Goal: Task Accomplishment & Management: Complete application form

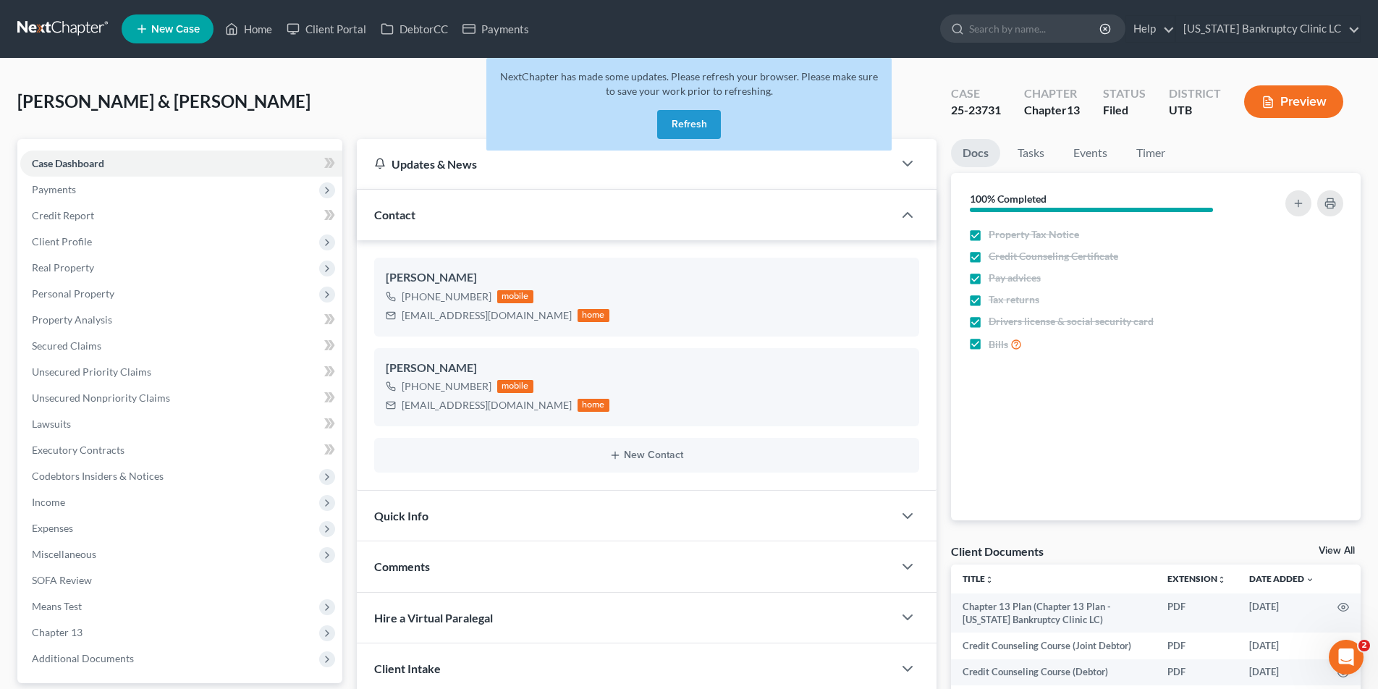
click at [688, 128] on button "Refresh" at bounding box center [689, 124] width 64 height 29
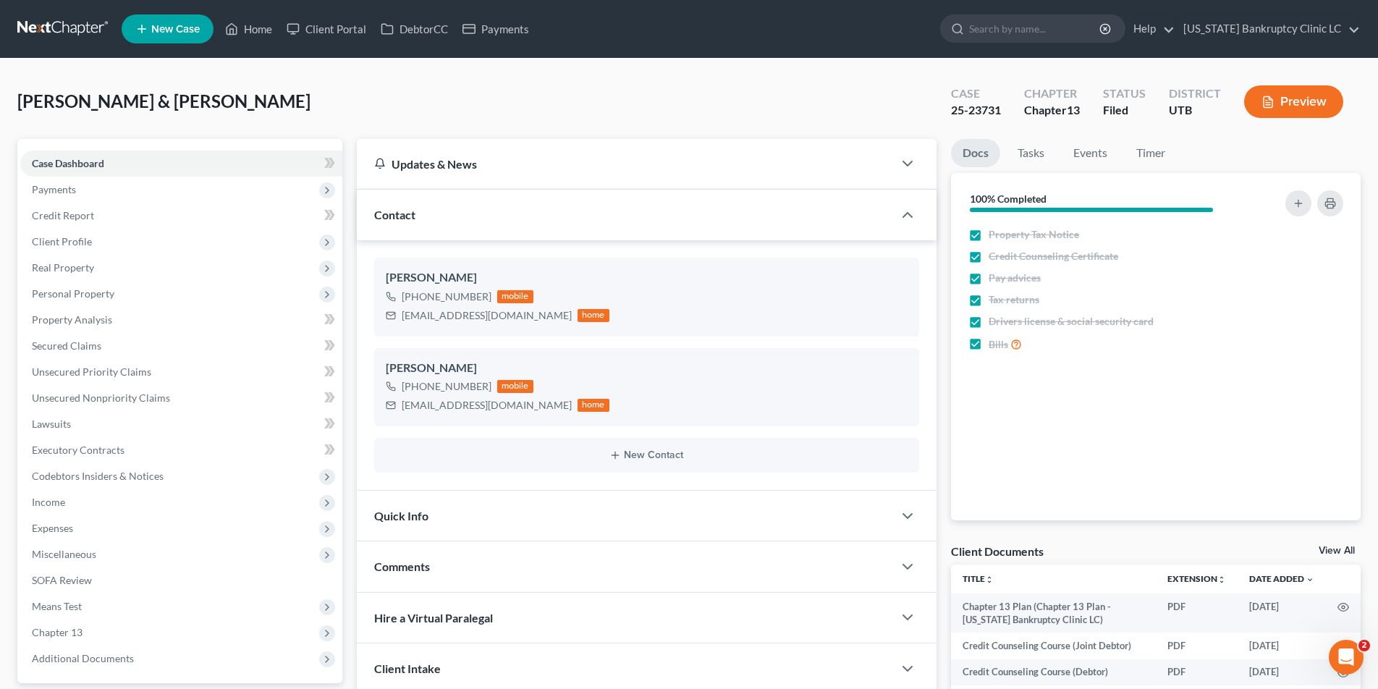
click at [49, 19] on link at bounding box center [63, 29] width 93 height 26
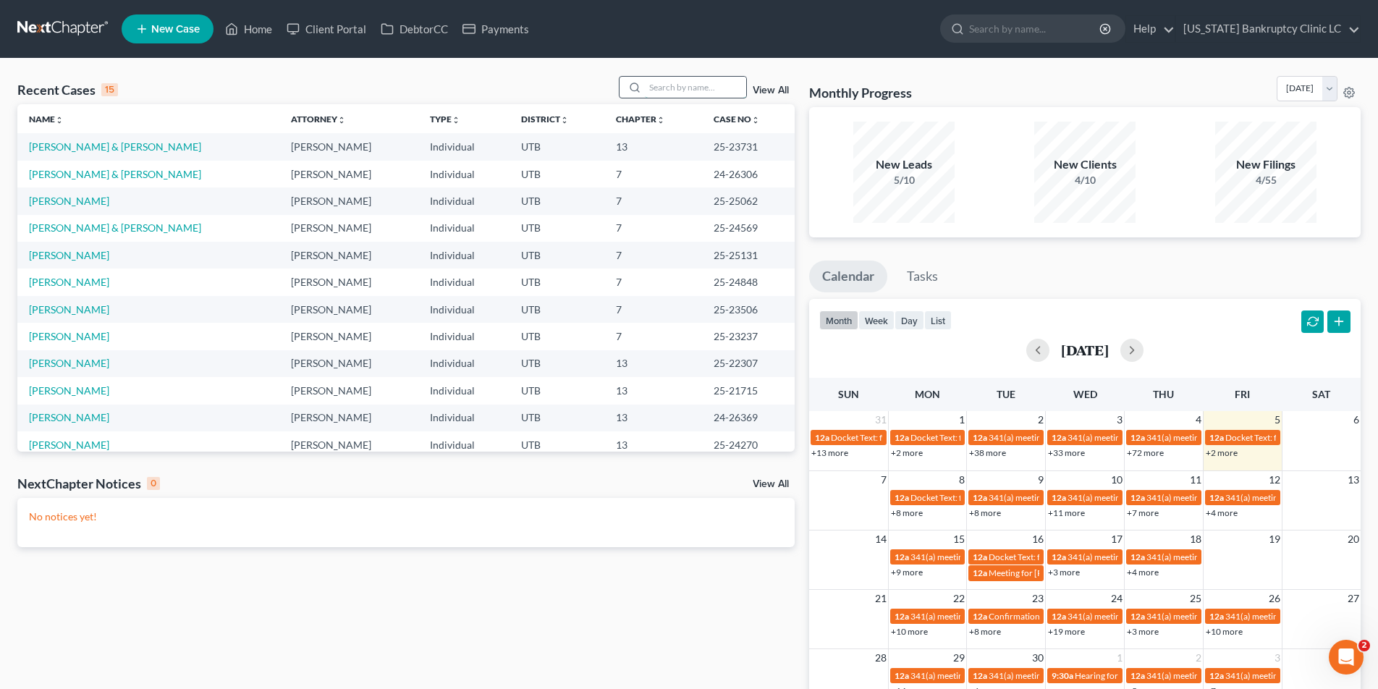
click at [672, 85] on input "search" at bounding box center [695, 87] width 101 height 21
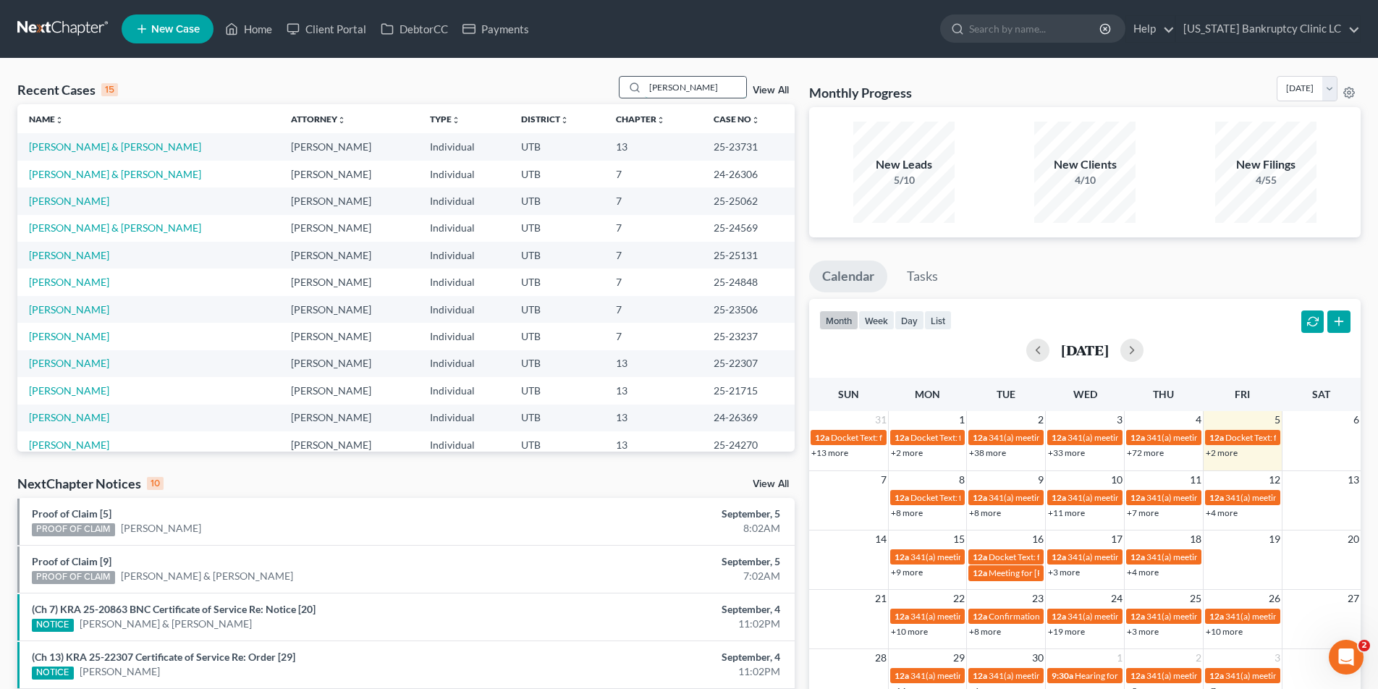
type input "lee"
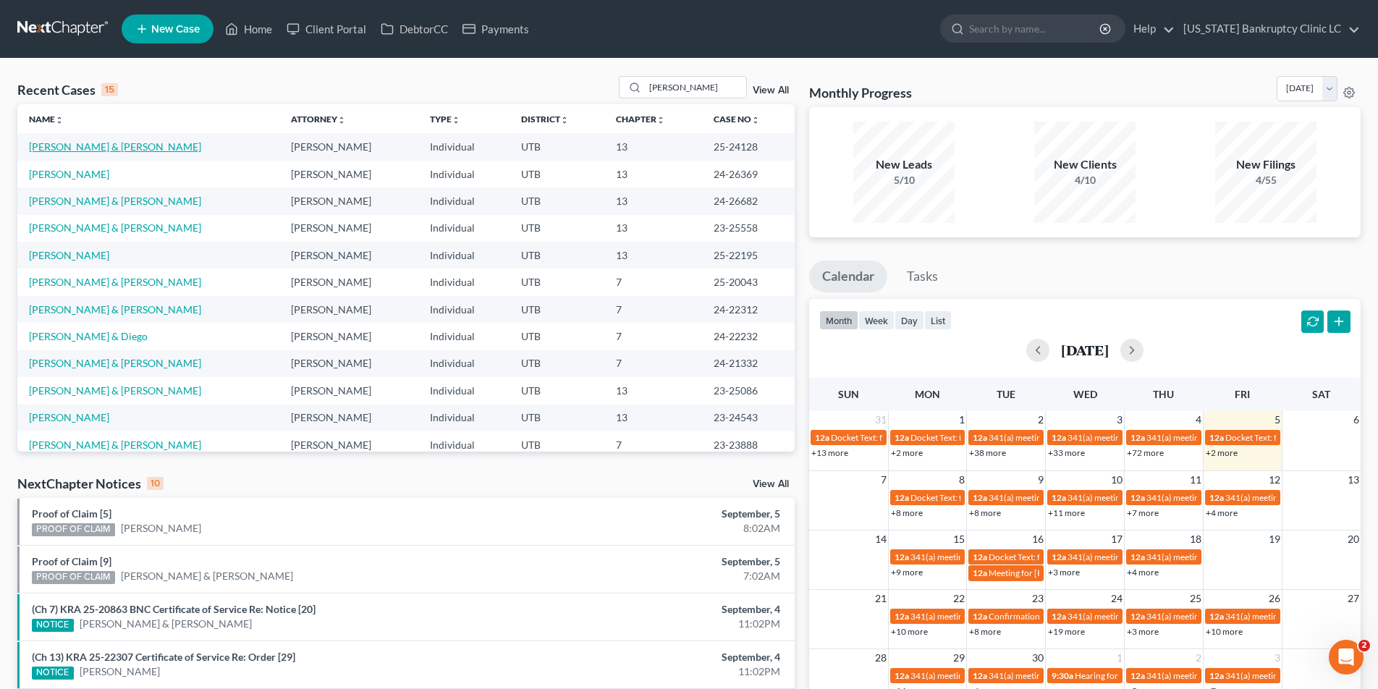
click at [65, 145] on link "[PERSON_NAME] & [PERSON_NAME]" at bounding box center [115, 146] width 172 height 12
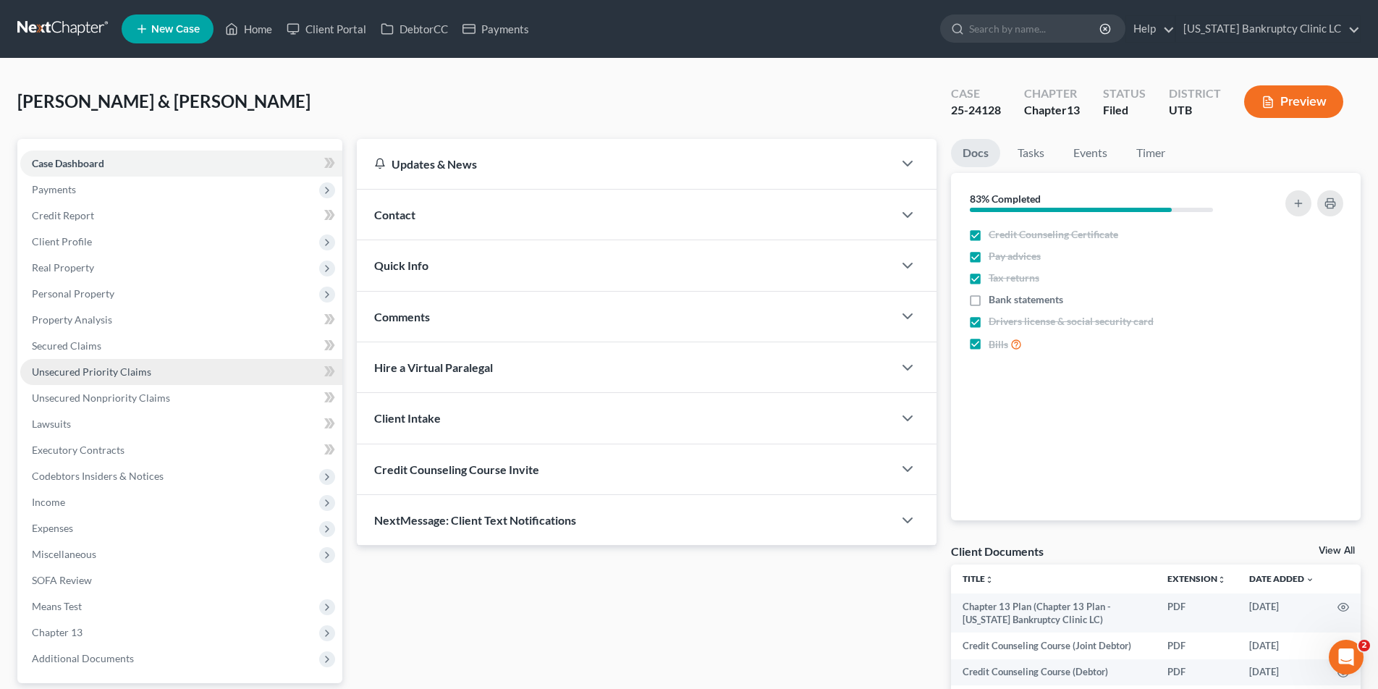
click at [51, 373] on span "Unsecured Priority Claims" at bounding box center [91, 371] width 119 height 12
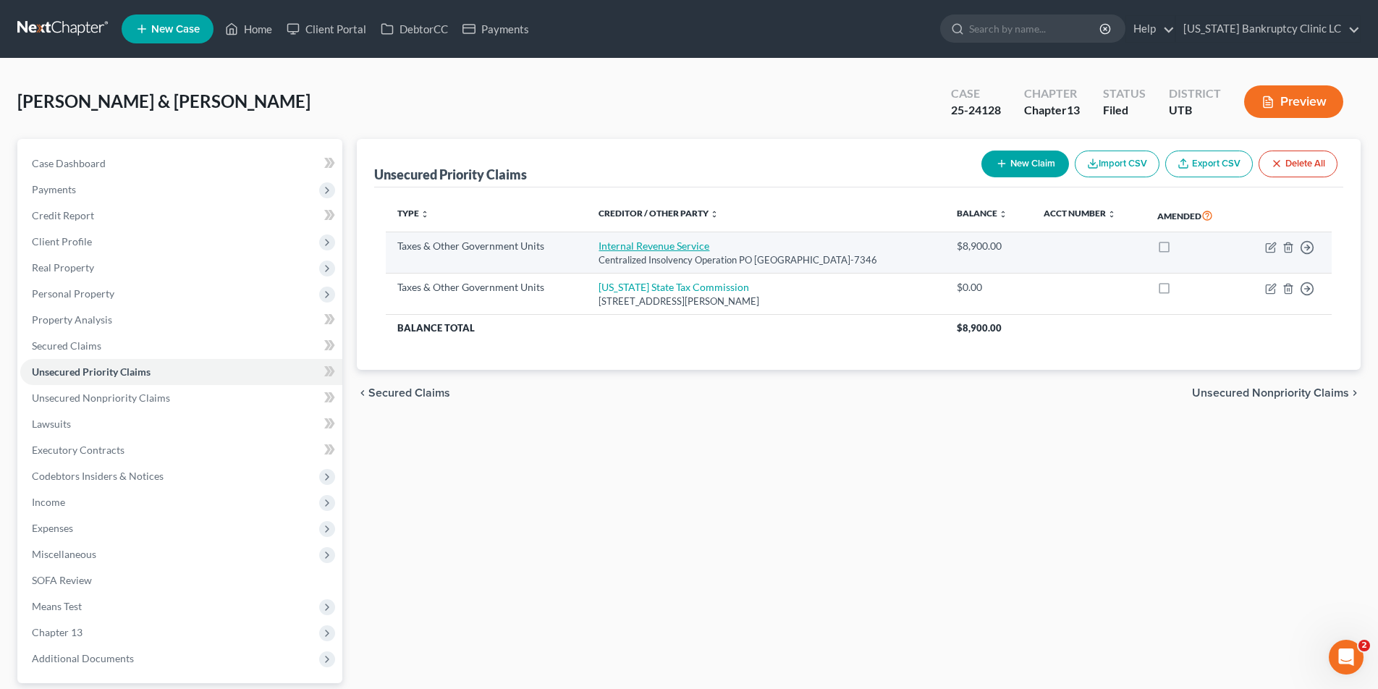
click at [628, 248] on link "Internal Revenue Service" at bounding box center [653, 246] width 111 height 12
select select "0"
select select "39"
select select "2"
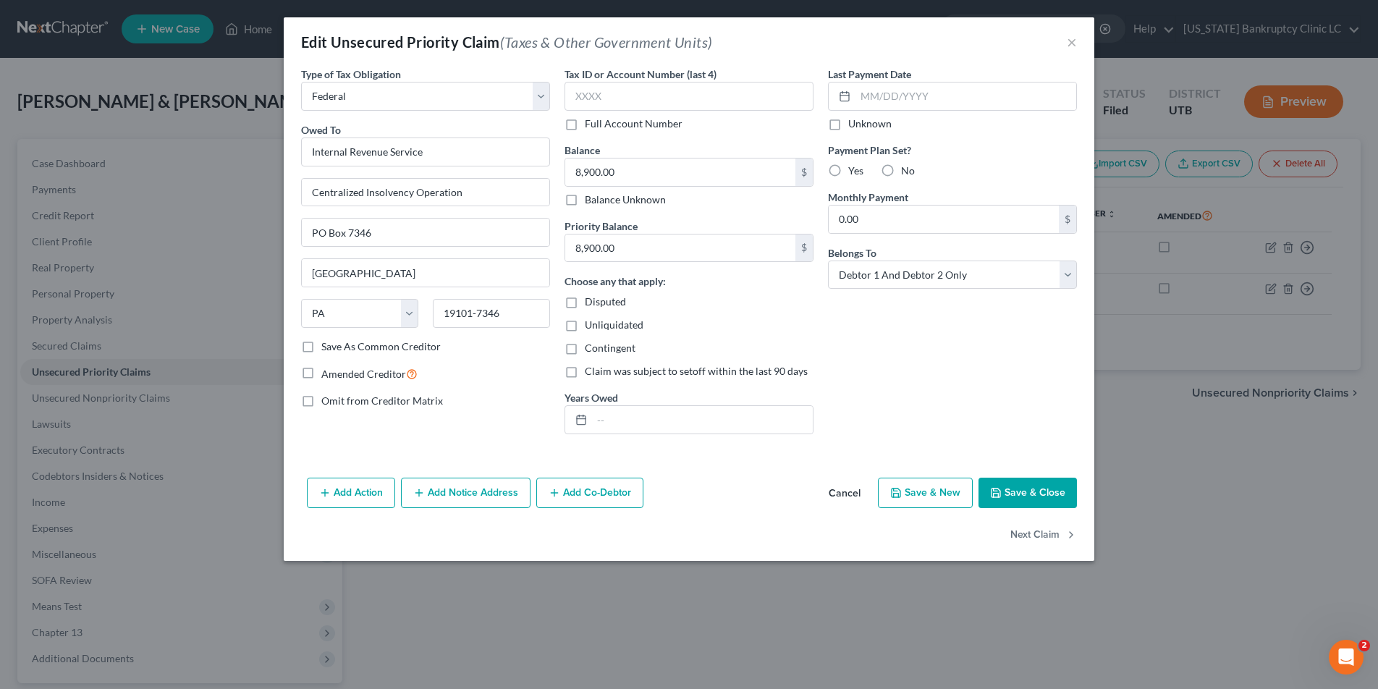
click at [585, 126] on label "Full Account Number" at bounding box center [634, 124] width 98 height 14
click at [590, 126] on input "Full Account Number" at bounding box center [594, 121] width 9 height 9
click at [606, 90] on input "text" at bounding box center [688, 96] width 249 height 29
type input "POC 9"
type input "8,985.93"
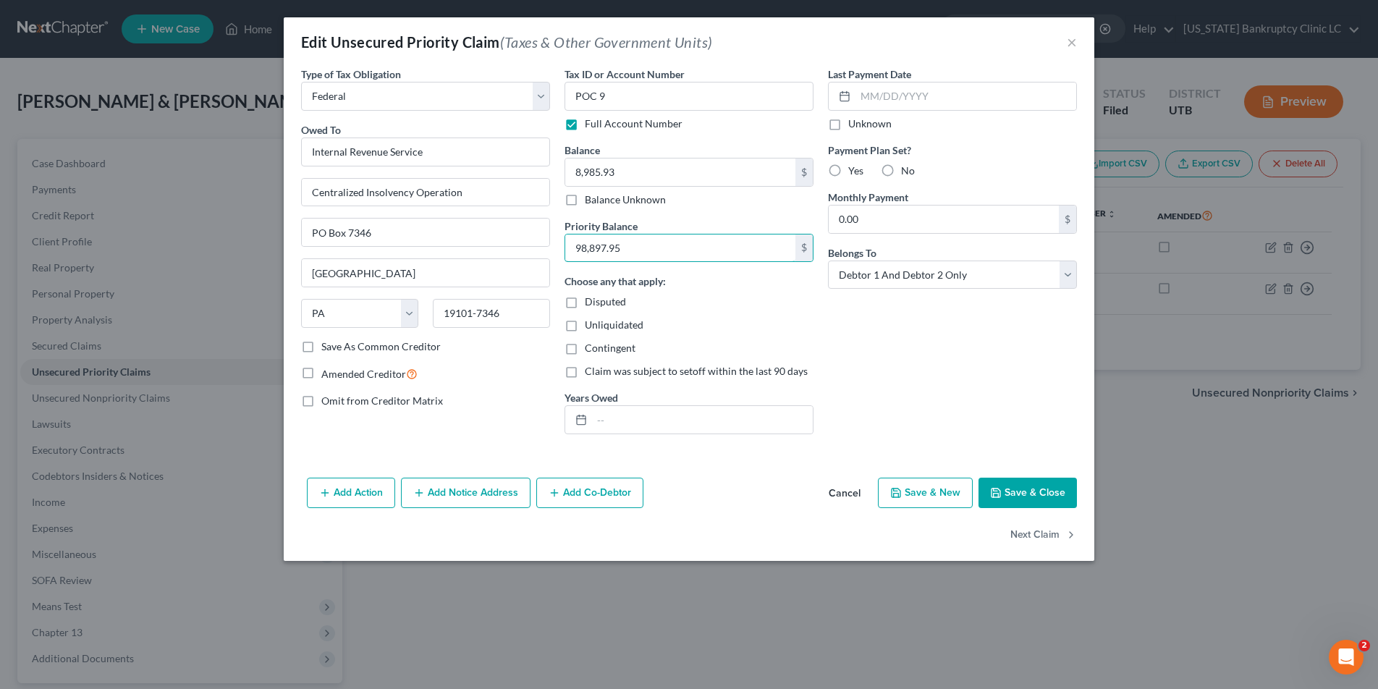
drag, startPoint x: 628, startPoint y: 246, endPoint x: 560, endPoint y: 253, distance: 68.4
click at [560, 253] on div "Tax ID or Account Number POC 9 Full Account Number Balance 8,985.93 $ Balance U…" at bounding box center [688, 256] width 263 height 379
type input "8,897.95"
click at [1015, 491] on button "Save & Close" at bounding box center [1027, 493] width 98 height 30
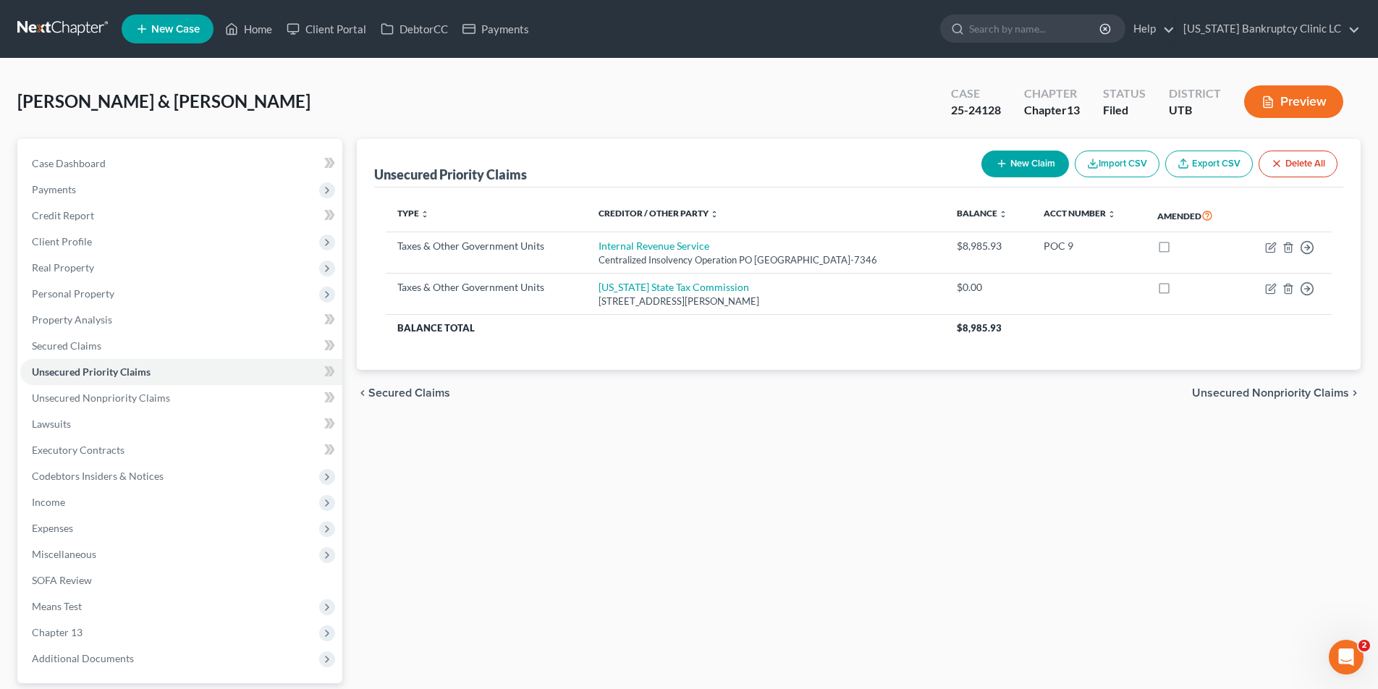
click at [35, 27] on link at bounding box center [63, 29] width 93 height 26
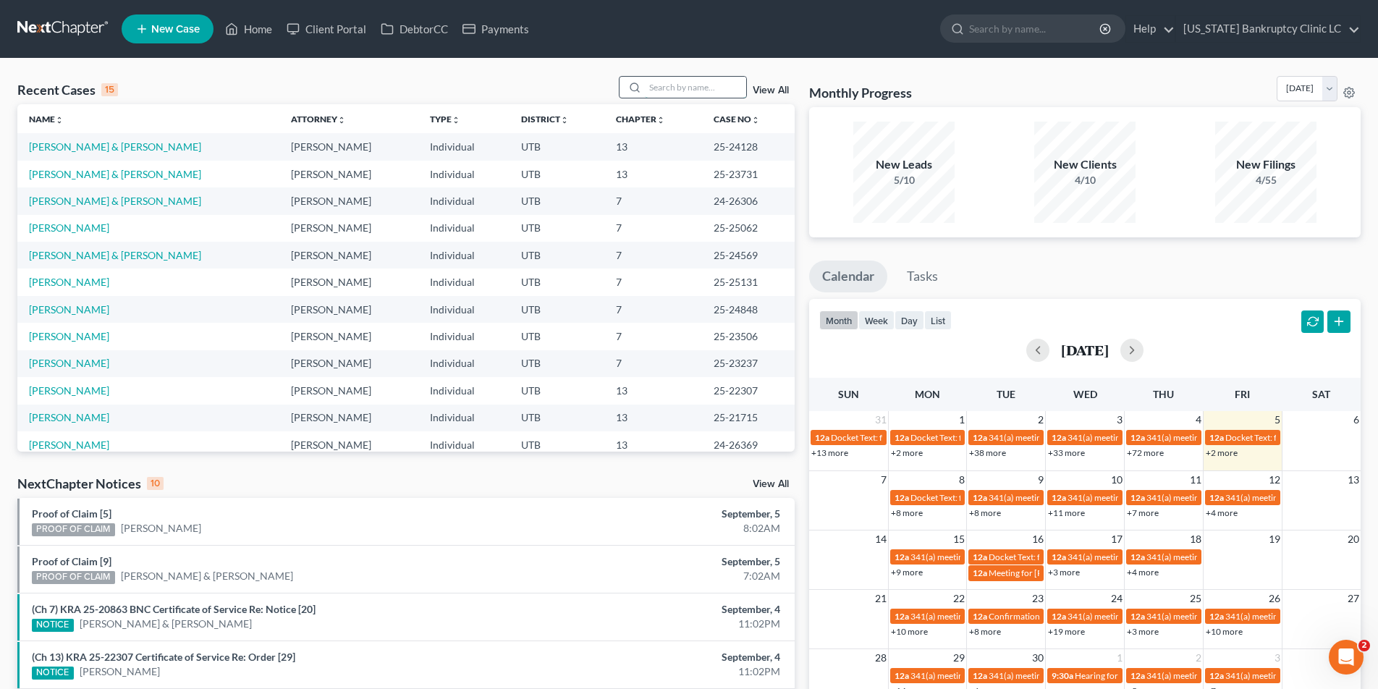
click at [679, 91] on input "search" at bounding box center [695, 87] width 101 height 21
type input "clark"
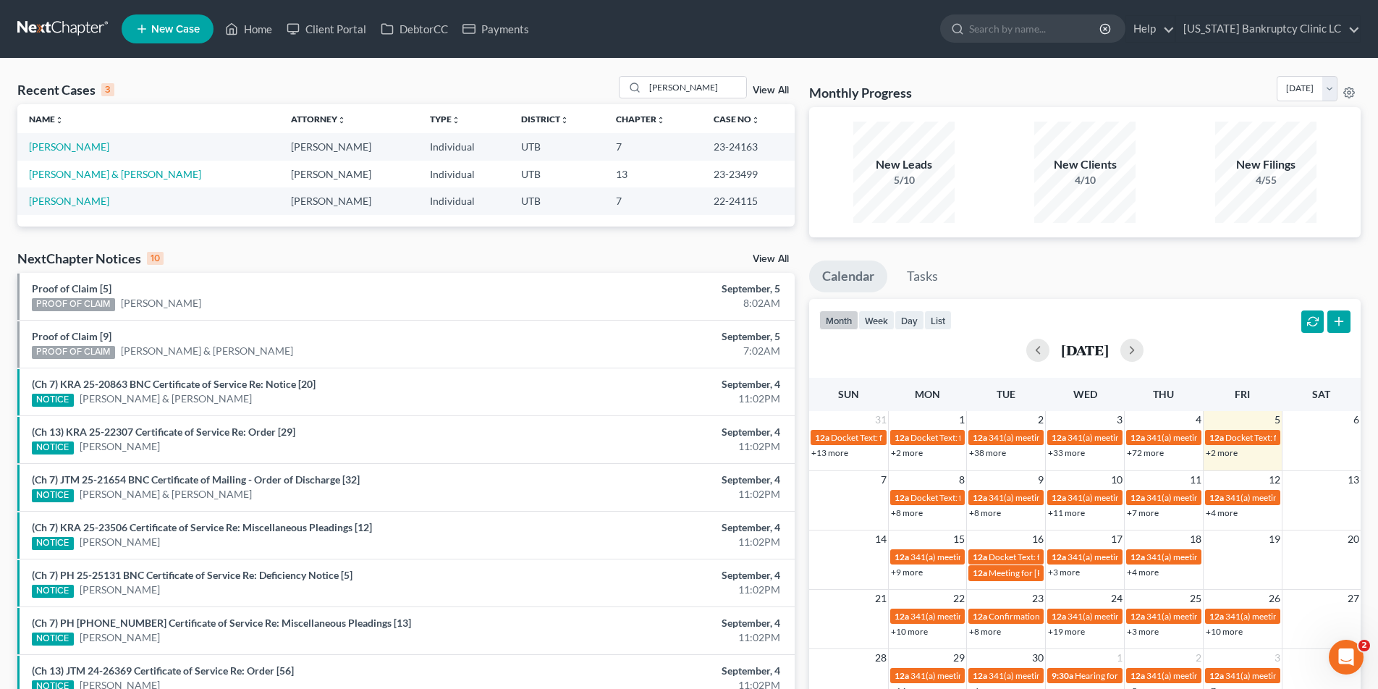
click at [74, 26] on link at bounding box center [63, 29] width 93 height 26
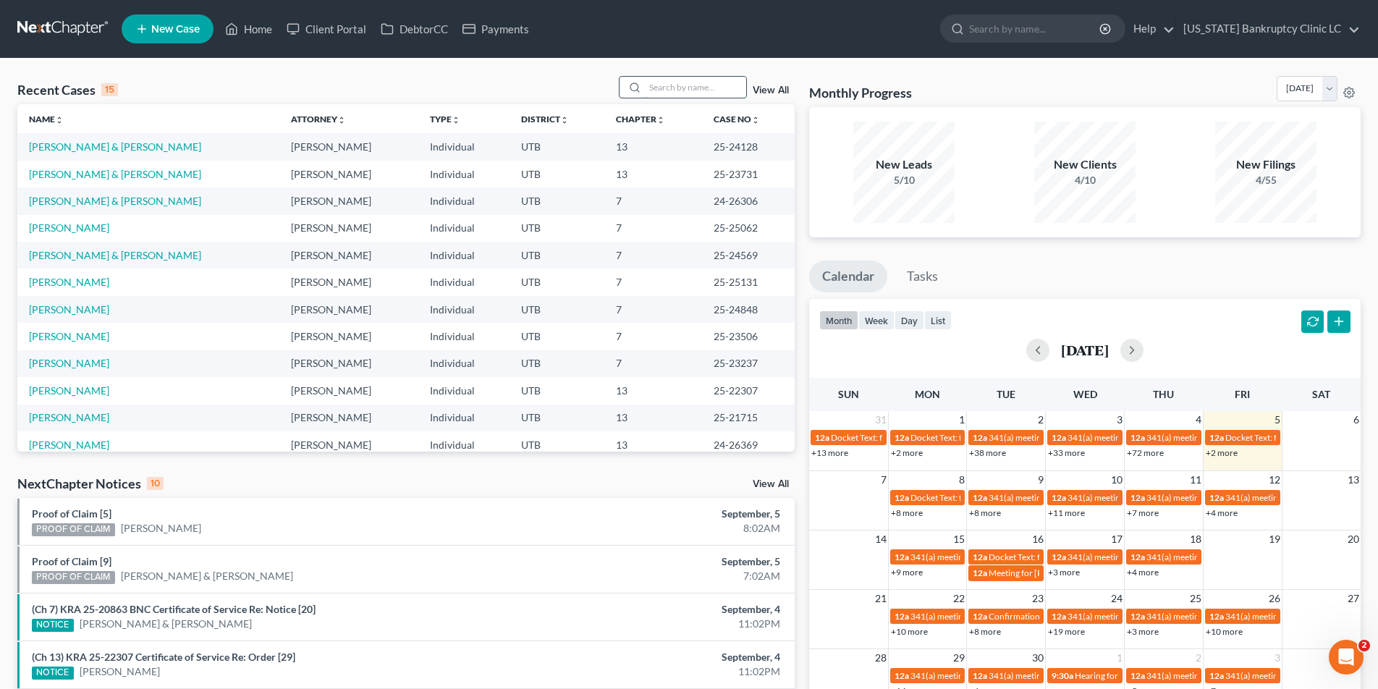
click at [691, 88] on input "search" at bounding box center [695, 87] width 101 height 21
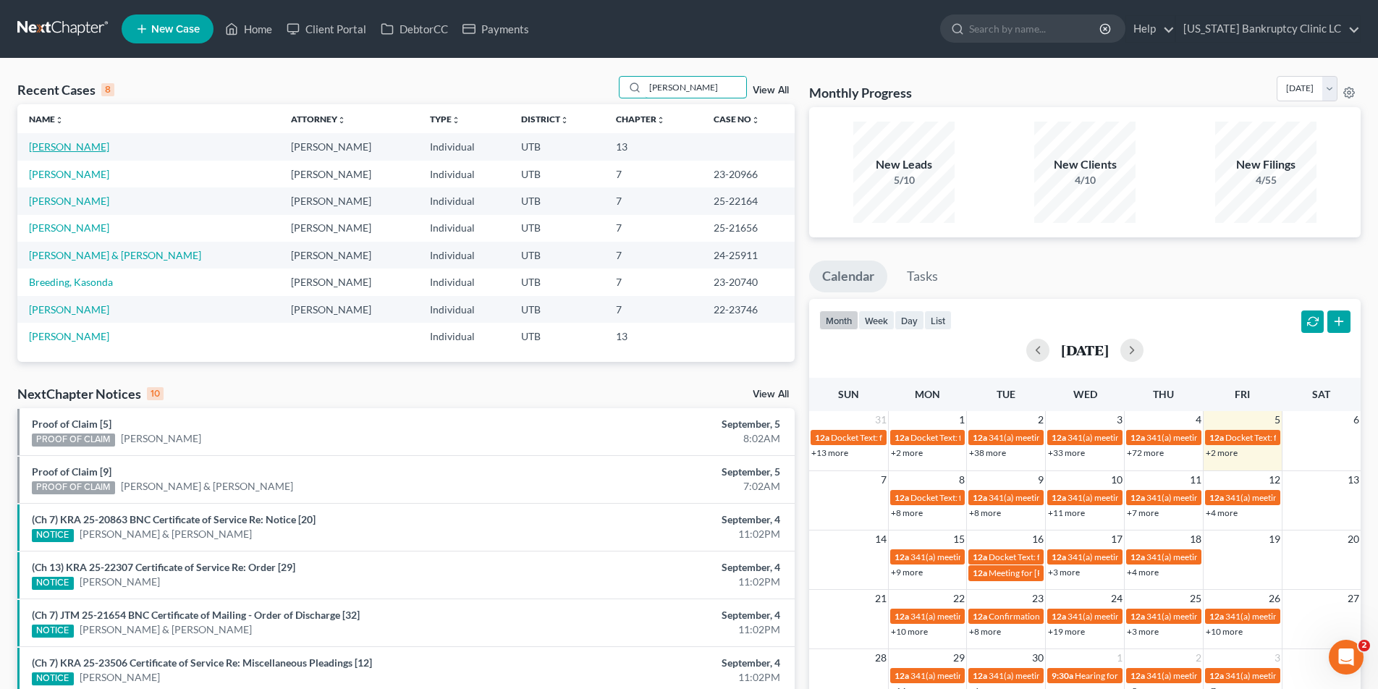
type input "reed"
click at [75, 146] on link "[PERSON_NAME]" at bounding box center [69, 146] width 80 height 12
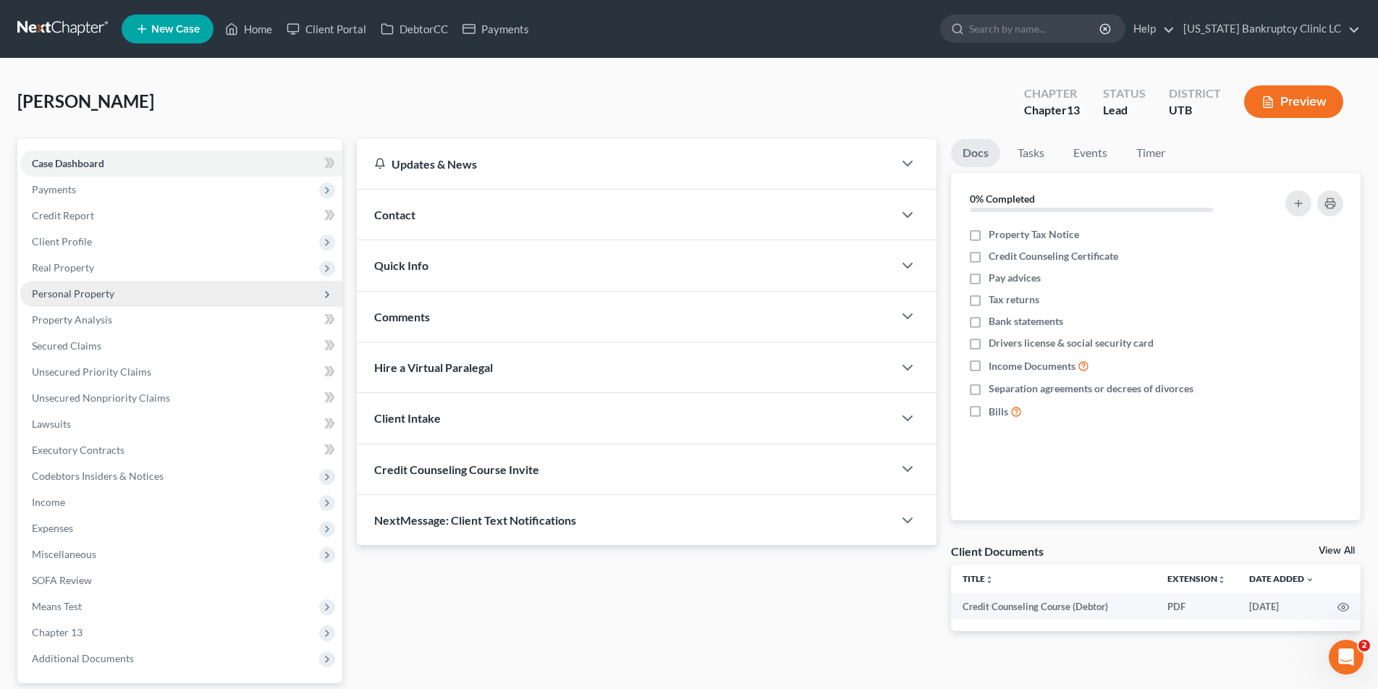
click at [96, 295] on span "Personal Property" at bounding box center [73, 293] width 82 height 12
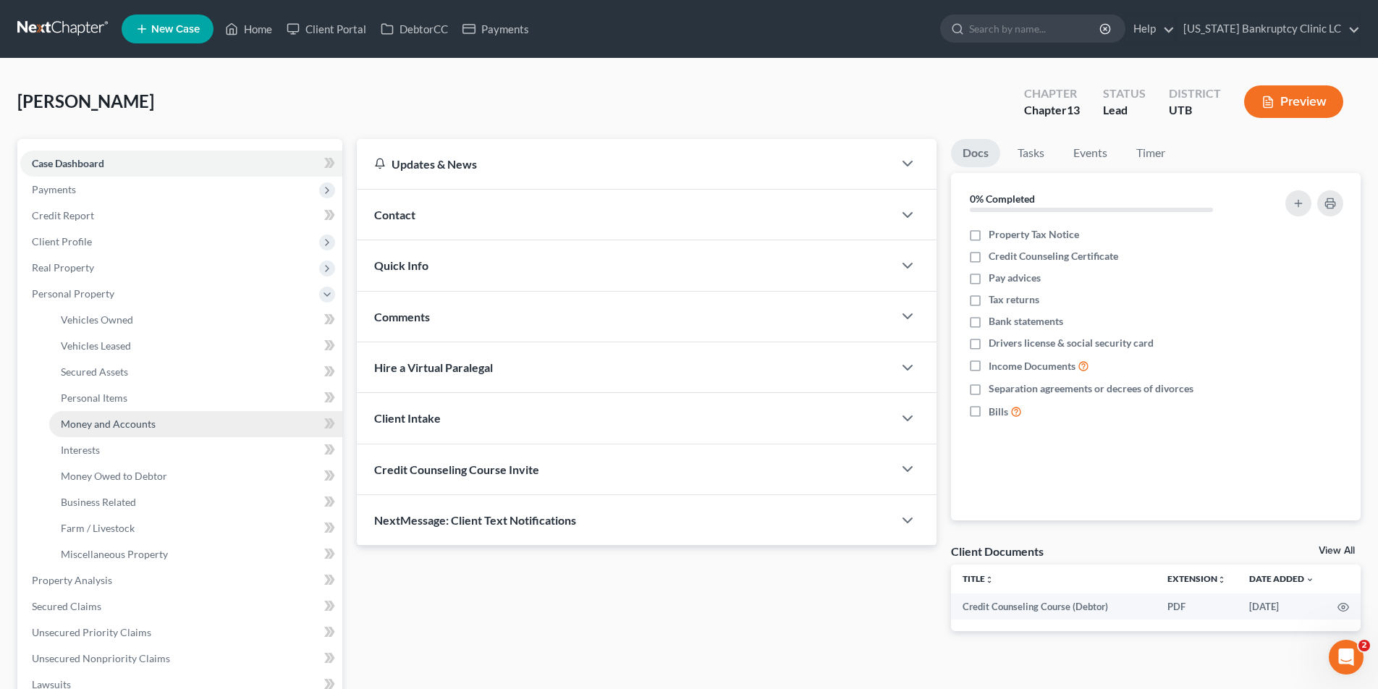
click at [91, 425] on span "Money and Accounts" at bounding box center [108, 424] width 95 height 12
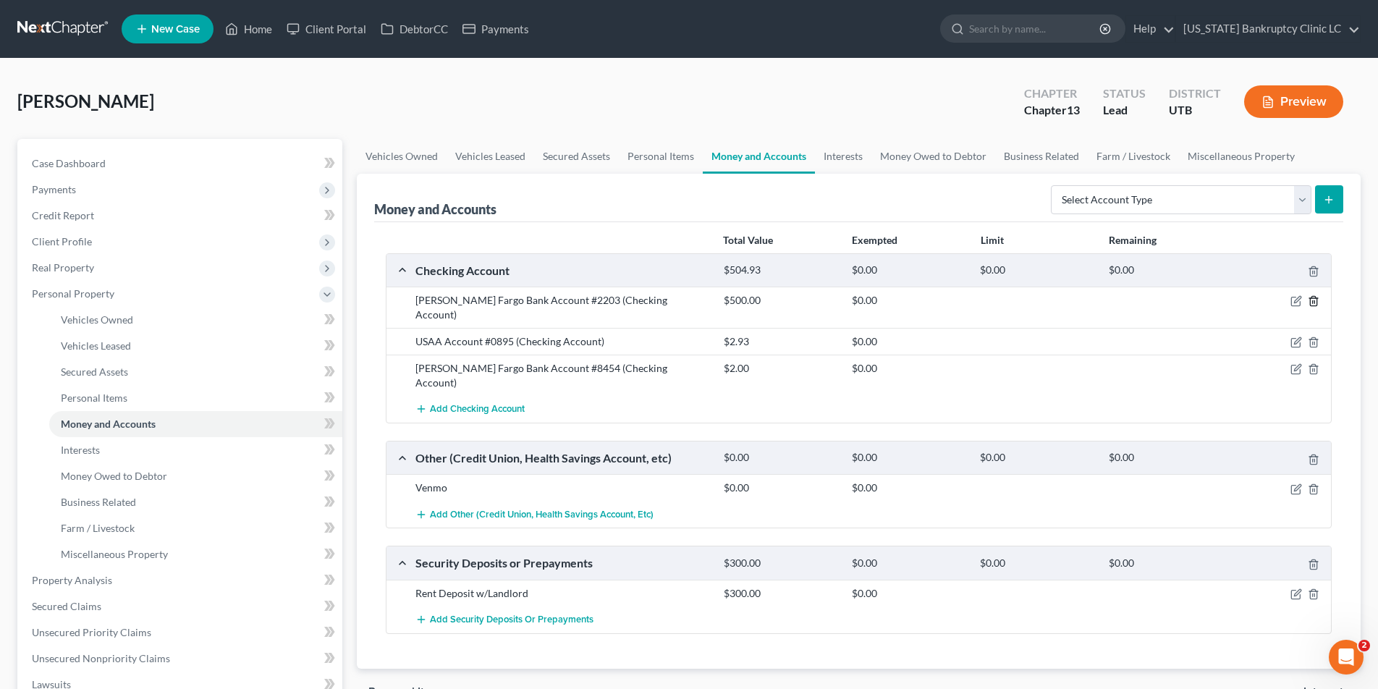
click at [1313, 299] on icon "button" at bounding box center [1314, 301] width 12 height 12
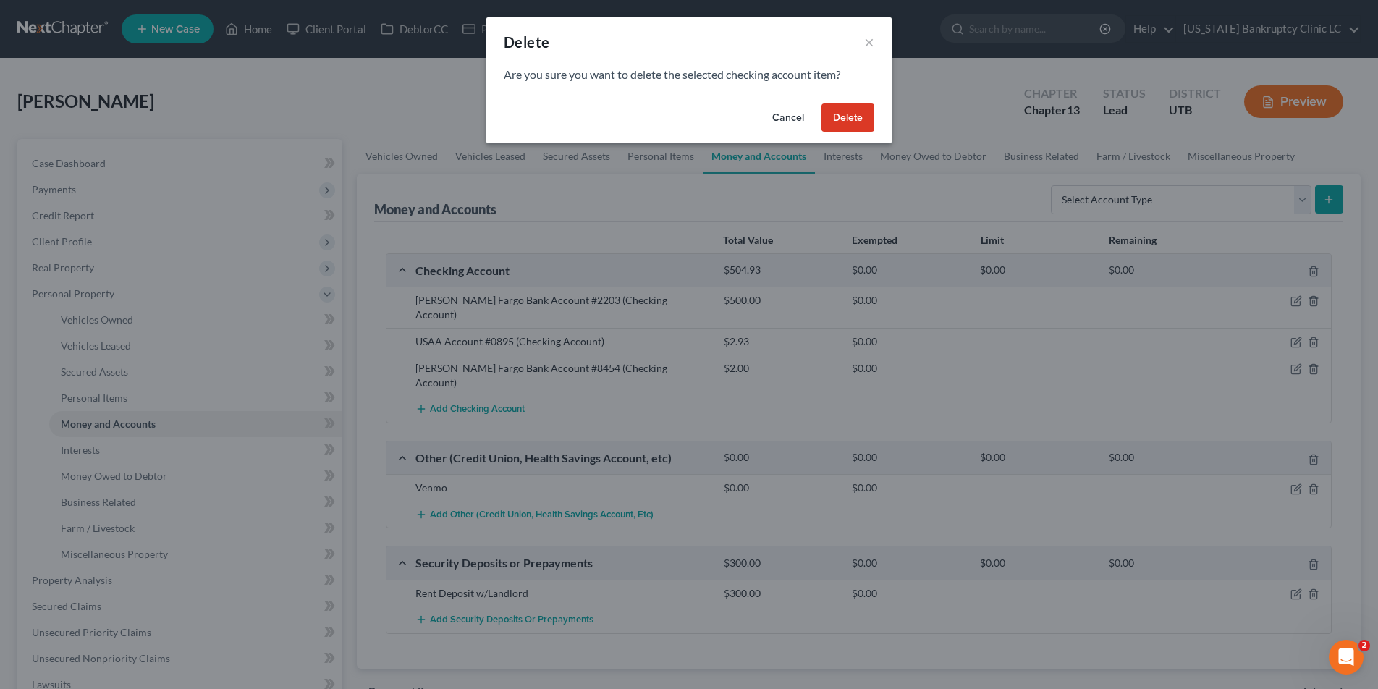
click at [851, 115] on button "Delete" at bounding box center [847, 117] width 53 height 29
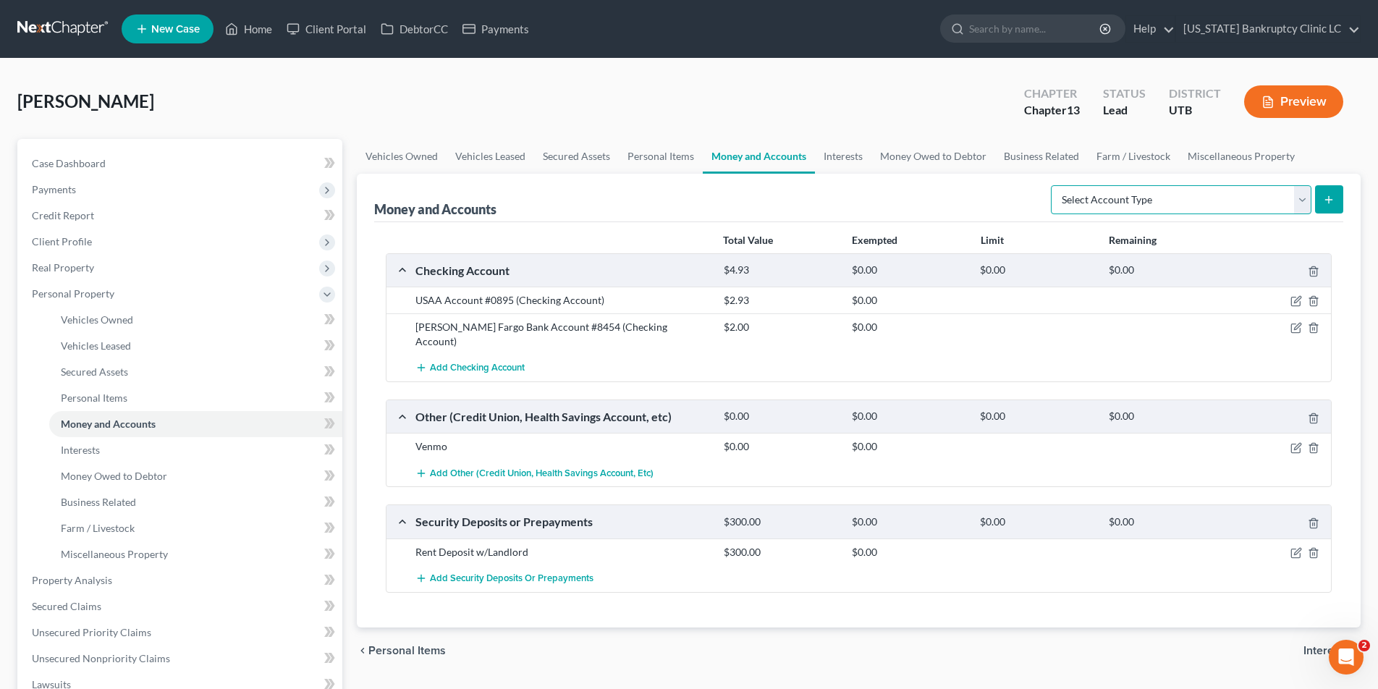
click at [1302, 196] on select "Select Account Type Brokerage Cash on Hand Certificates of Deposit Checking Acc…" at bounding box center [1181, 199] width 260 height 29
select select "savings"
click at [1054, 185] on select "Select Account Type Brokerage Cash on Hand Certificates of Deposit Checking Acc…" at bounding box center [1181, 199] width 260 height 29
click at [1333, 197] on icon "submit" at bounding box center [1329, 200] width 12 height 12
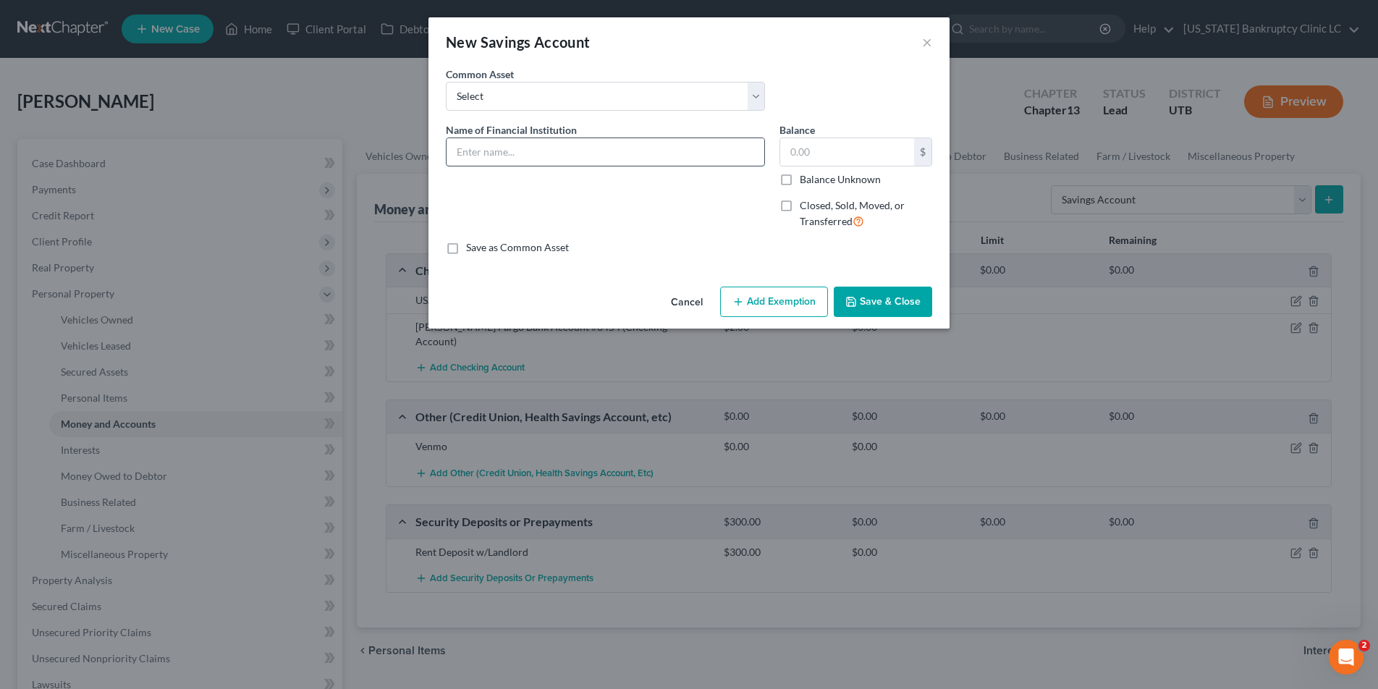
click at [497, 148] on input "text" at bounding box center [605, 151] width 318 height 27
type input "Wells Fargo Bank Account #3404"
type input "500.00"
click at [893, 305] on button "Save & Close" at bounding box center [883, 302] width 98 height 30
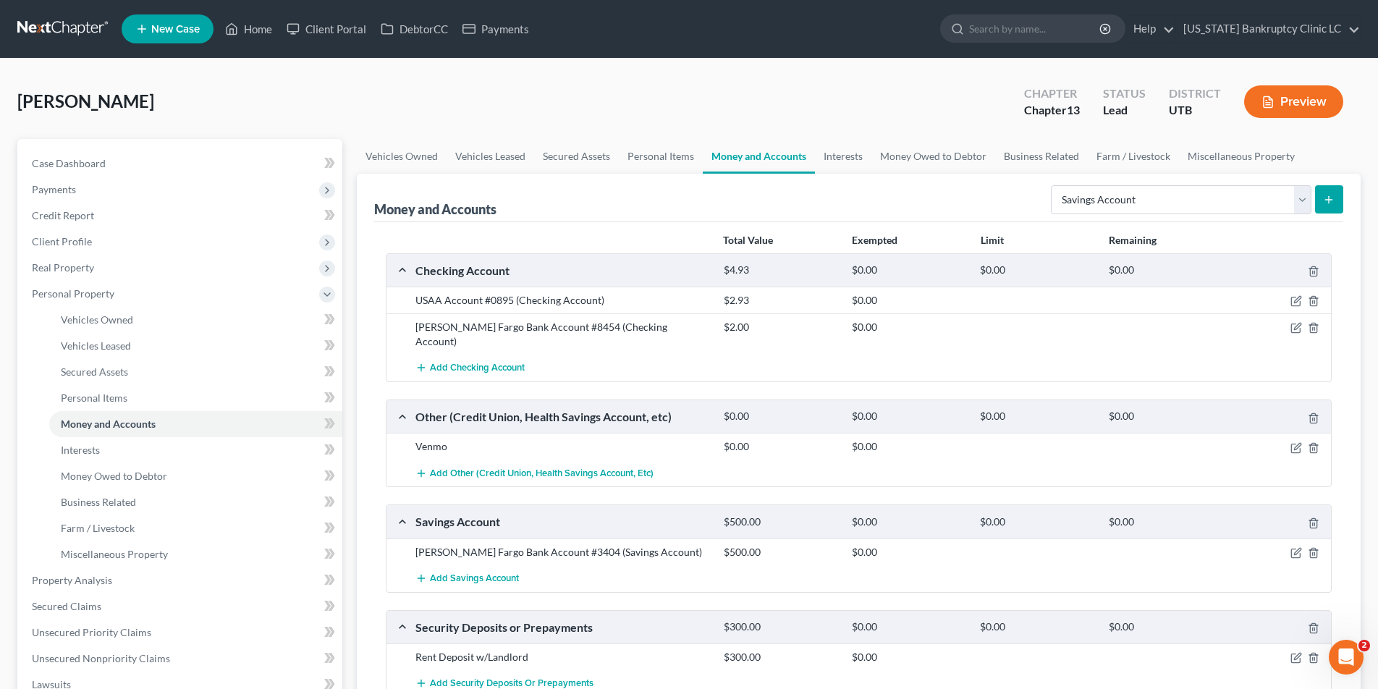
click at [70, 25] on link at bounding box center [63, 29] width 93 height 26
